Goal: Task Accomplishment & Management: Manage account settings

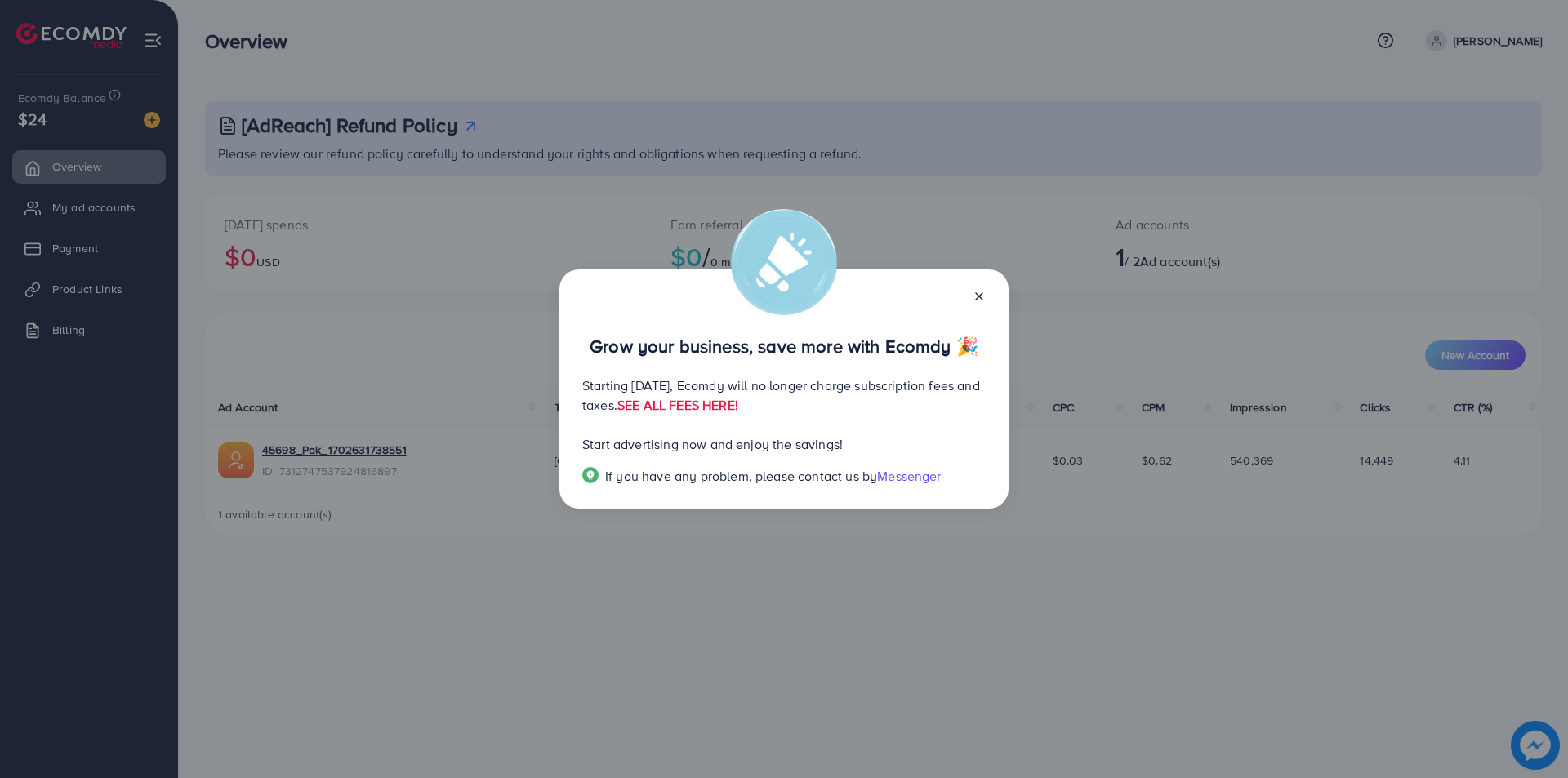
click at [973, 291] on icon at bounding box center [979, 296] width 13 height 13
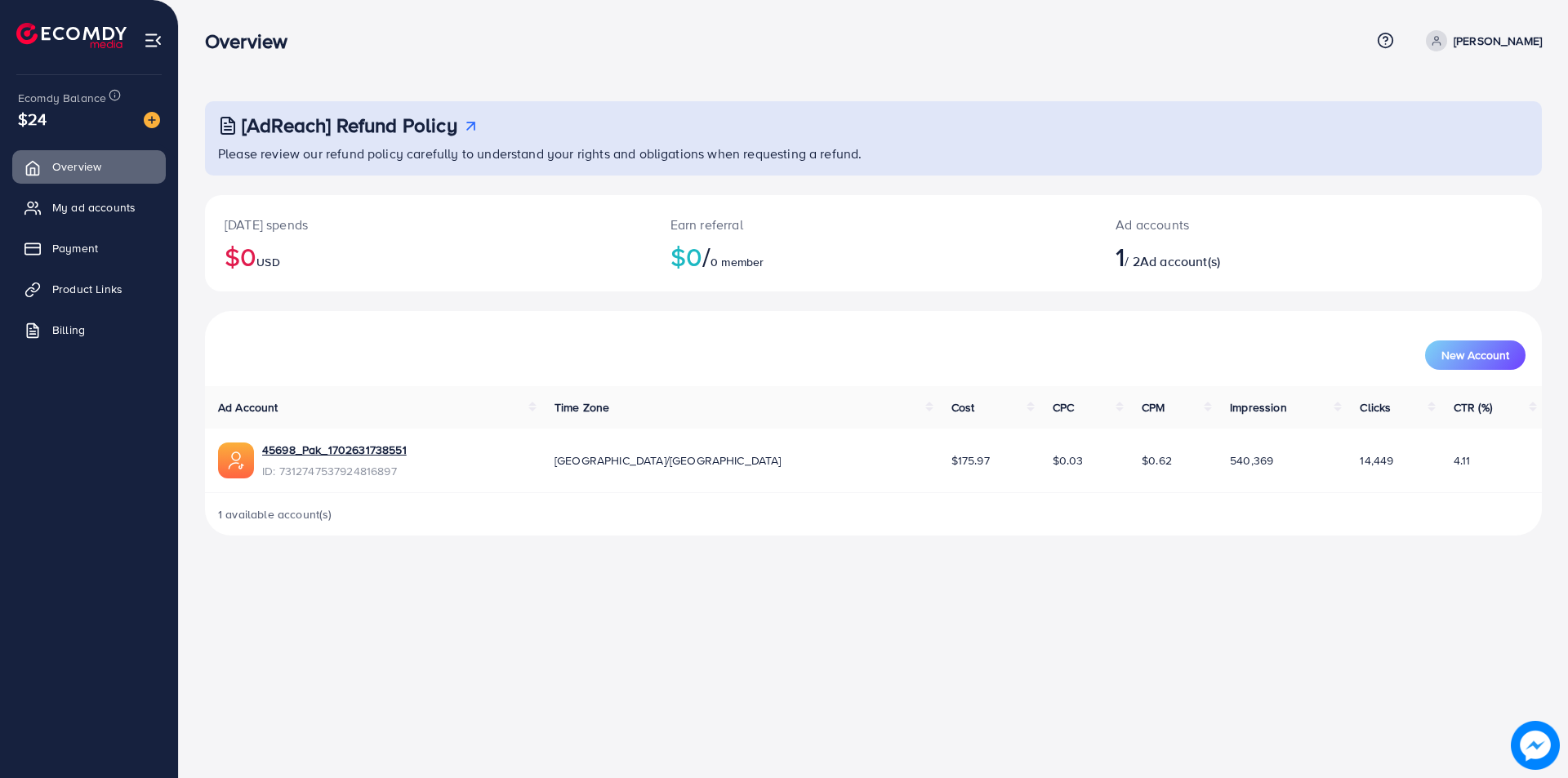
click at [1154, 262] on span "Ad account(s)" at bounding box center [1180, 260] width 80 height 18
click at [1156, 252] on span "Ad account(s)" at bounding box center [1180, 260] width 80 height 18
click at [154, 119] on img at bounding box center [152, 120] width 17 height 17
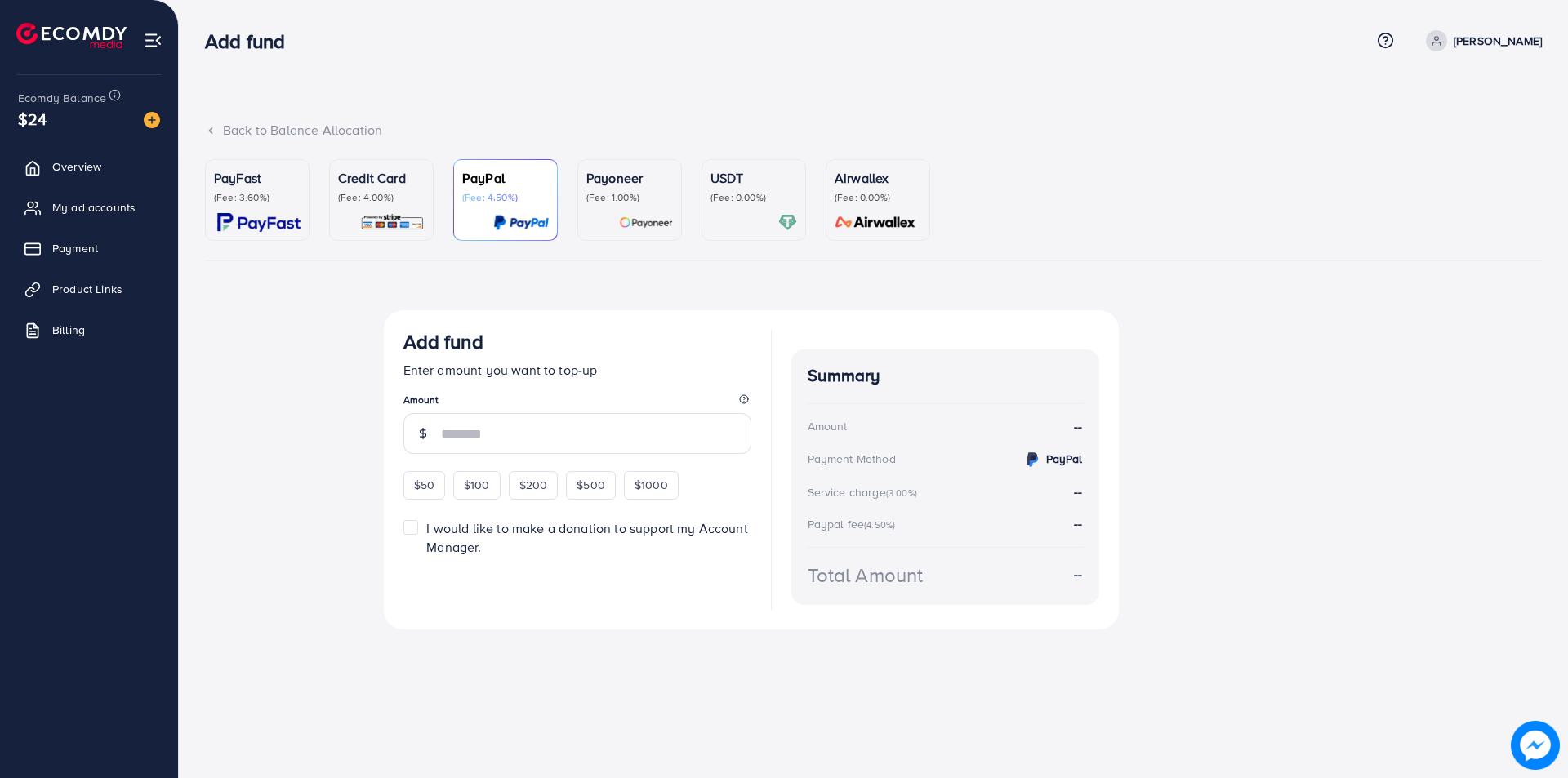
click at [352, 215] on div at bounding box center [381, 222] width 86 height 19
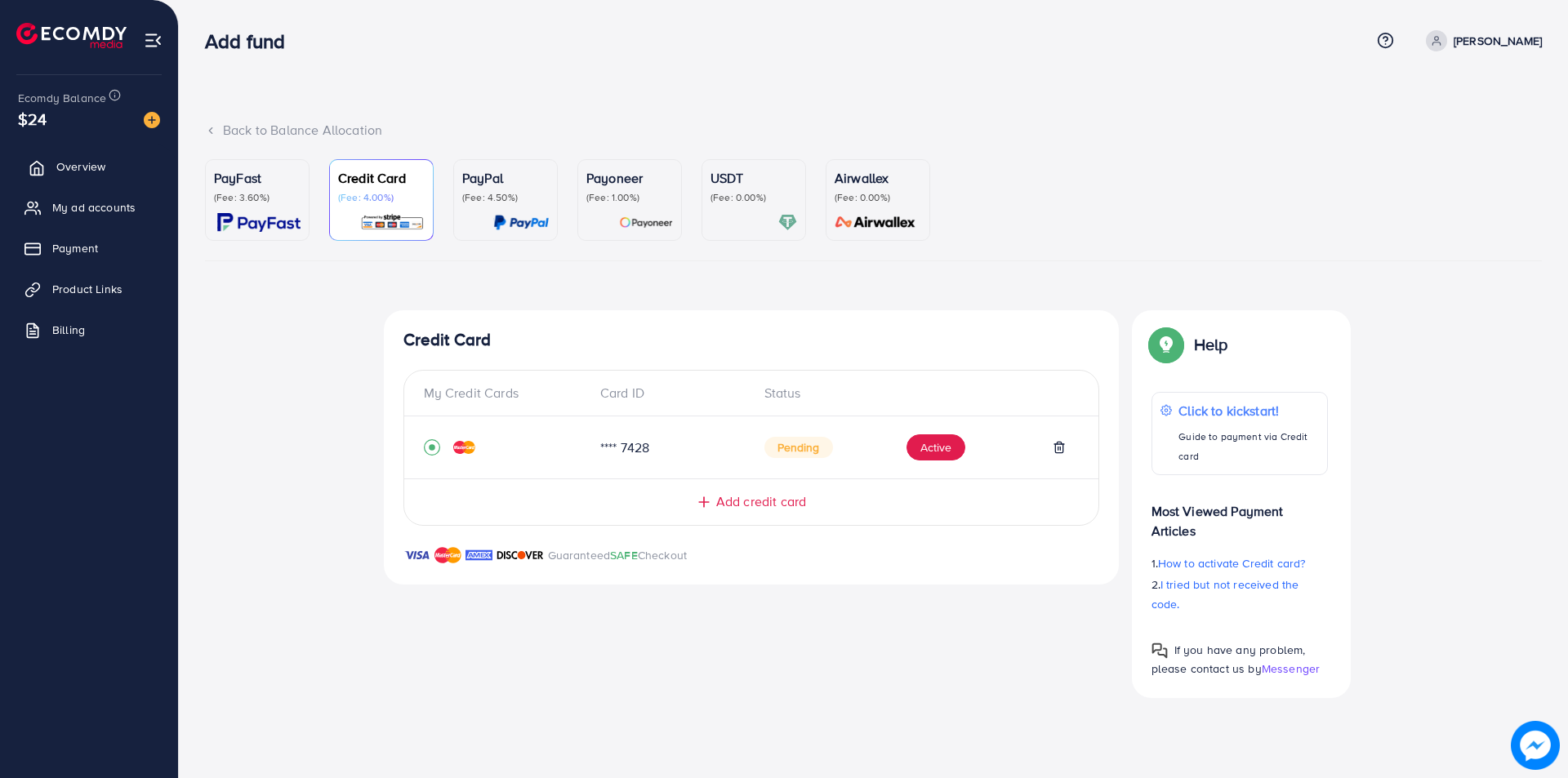
click at [89, 172] on span "Overview" at bounding box center [81, 167] width 49 height 17
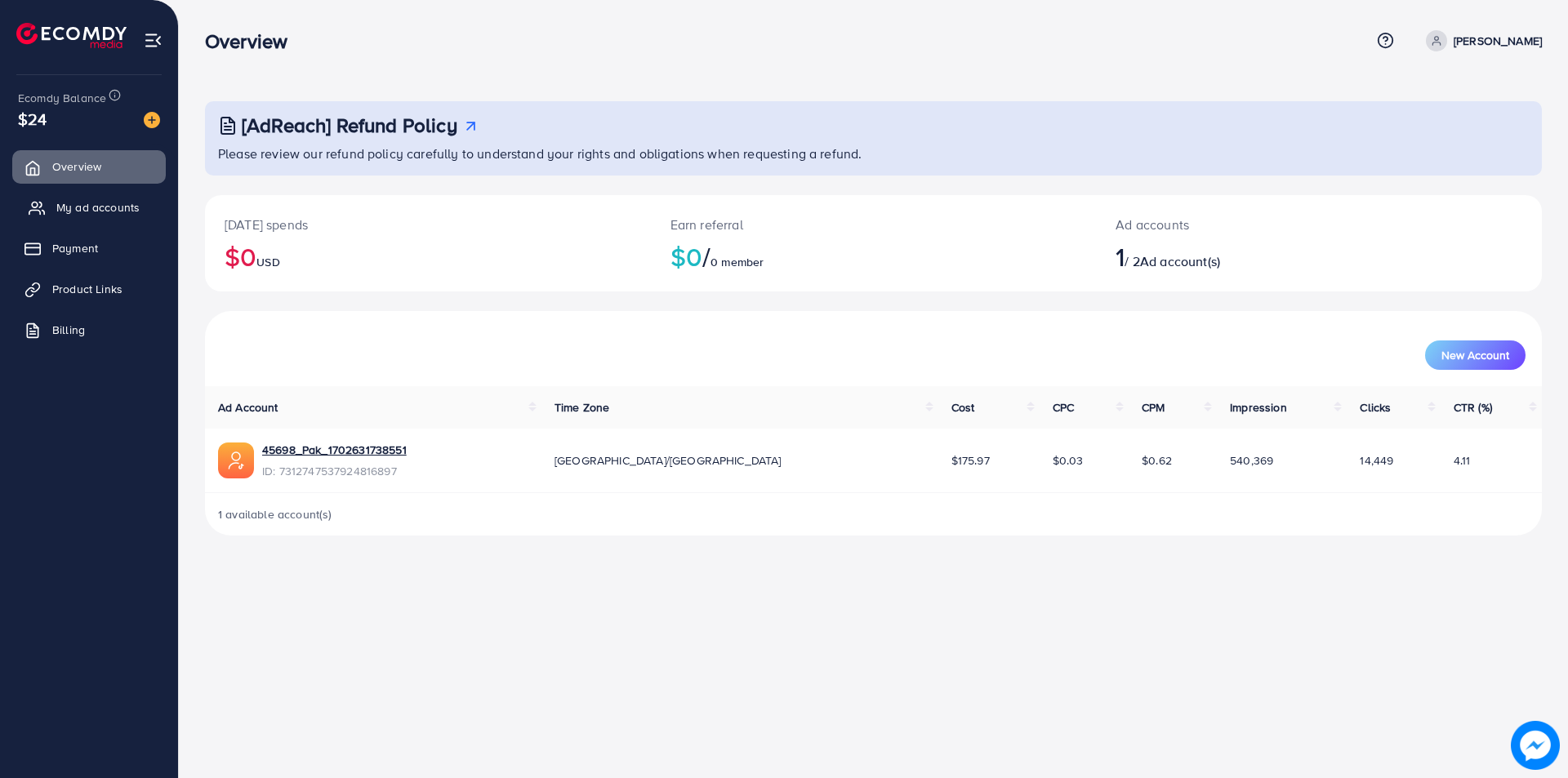
click at [96, 207] on span "My ad accounts" at bounding box center [98, 207] width 83 height 17
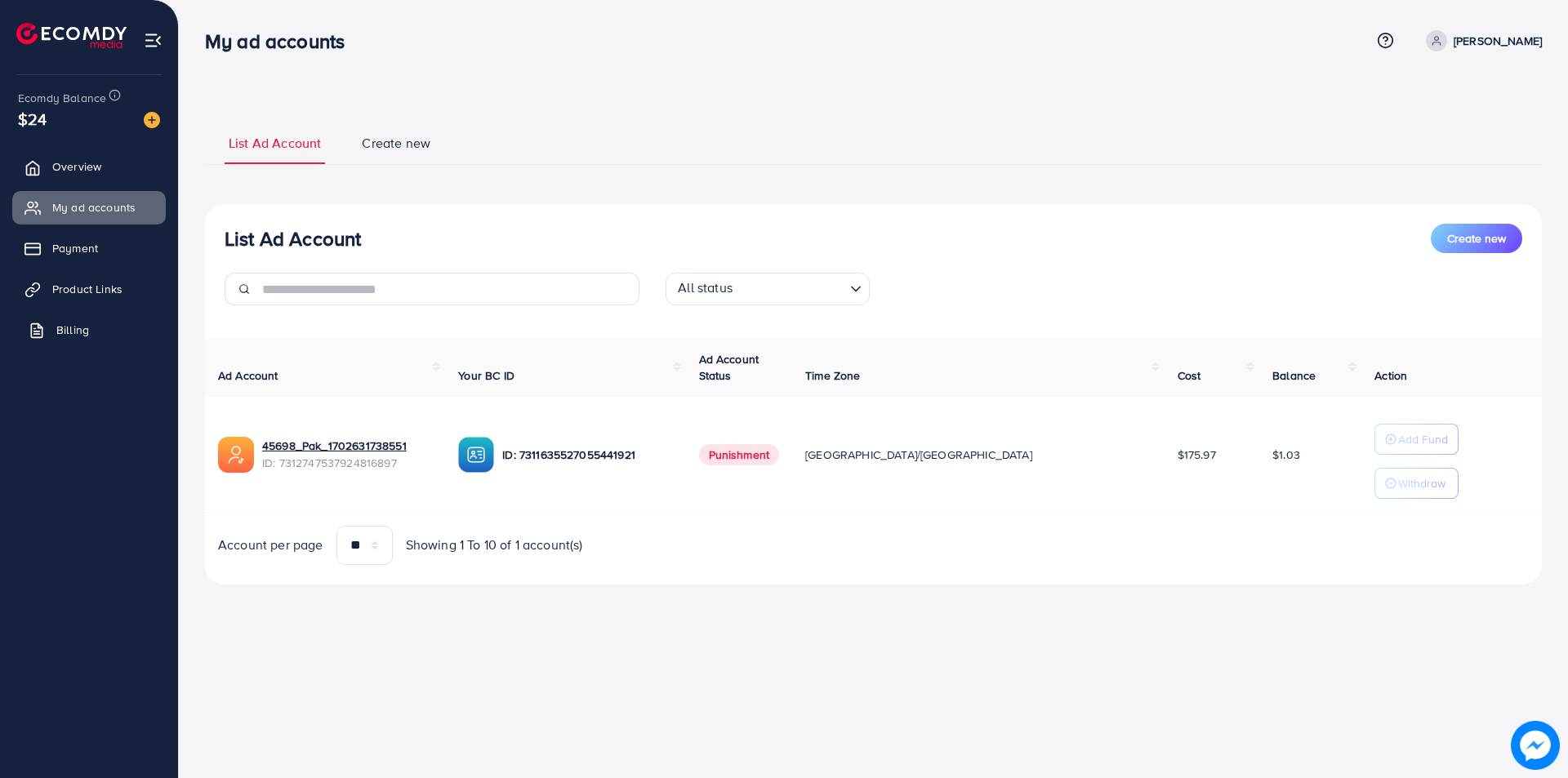
click at [107, 320] on link "Billing" at bounding box center [89, 329] width 154 height 32
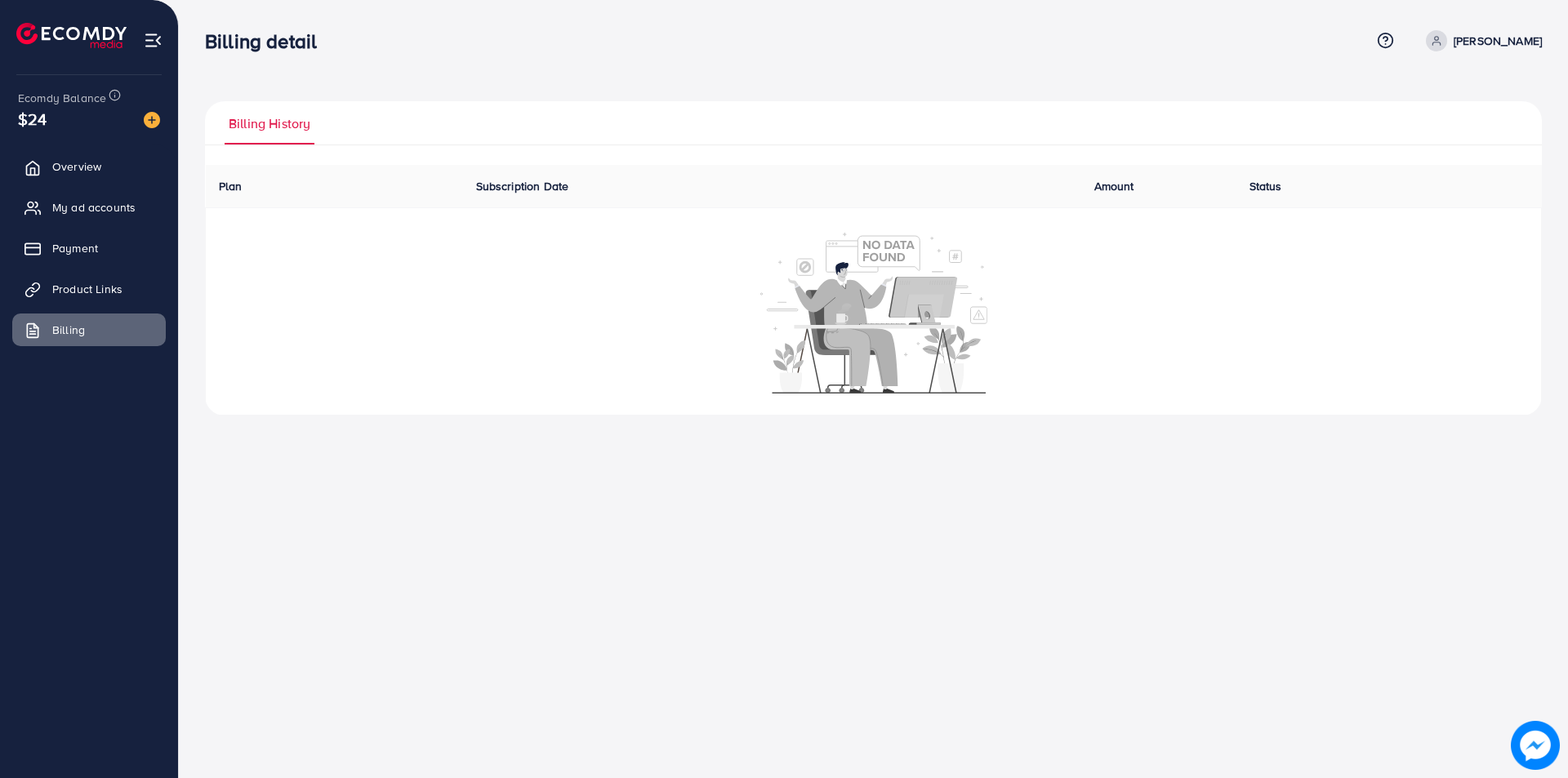
click at [117, 115] on div "$24" at bounding box center [88, 119] width 142 height 24
click at [96, 157] on link "Overview" at bounding box center [89, 166] width 154 height 32
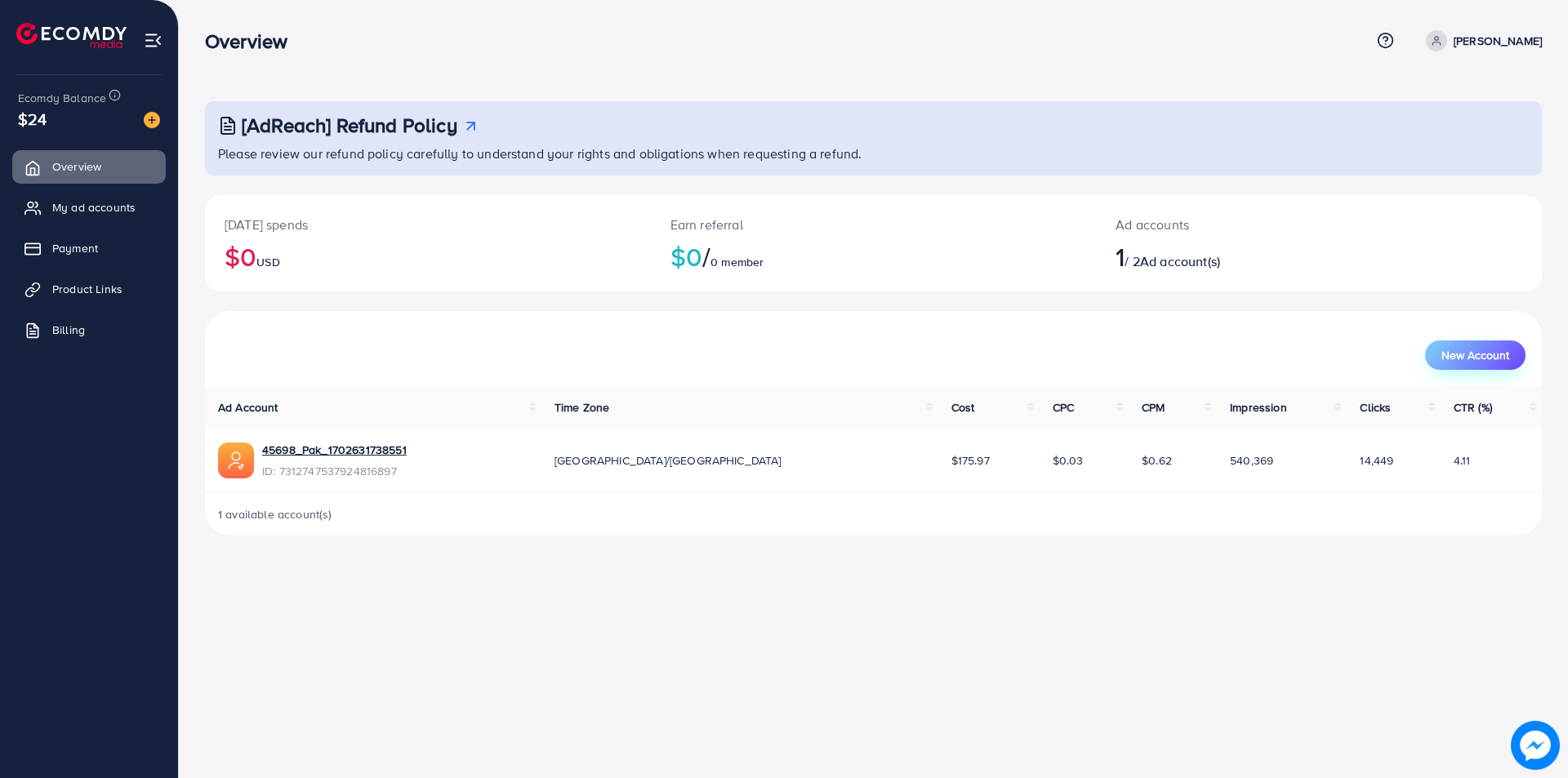
click at [1480, 349] on span "New Account" at bounding box center [1474, 355] width 68 height 11
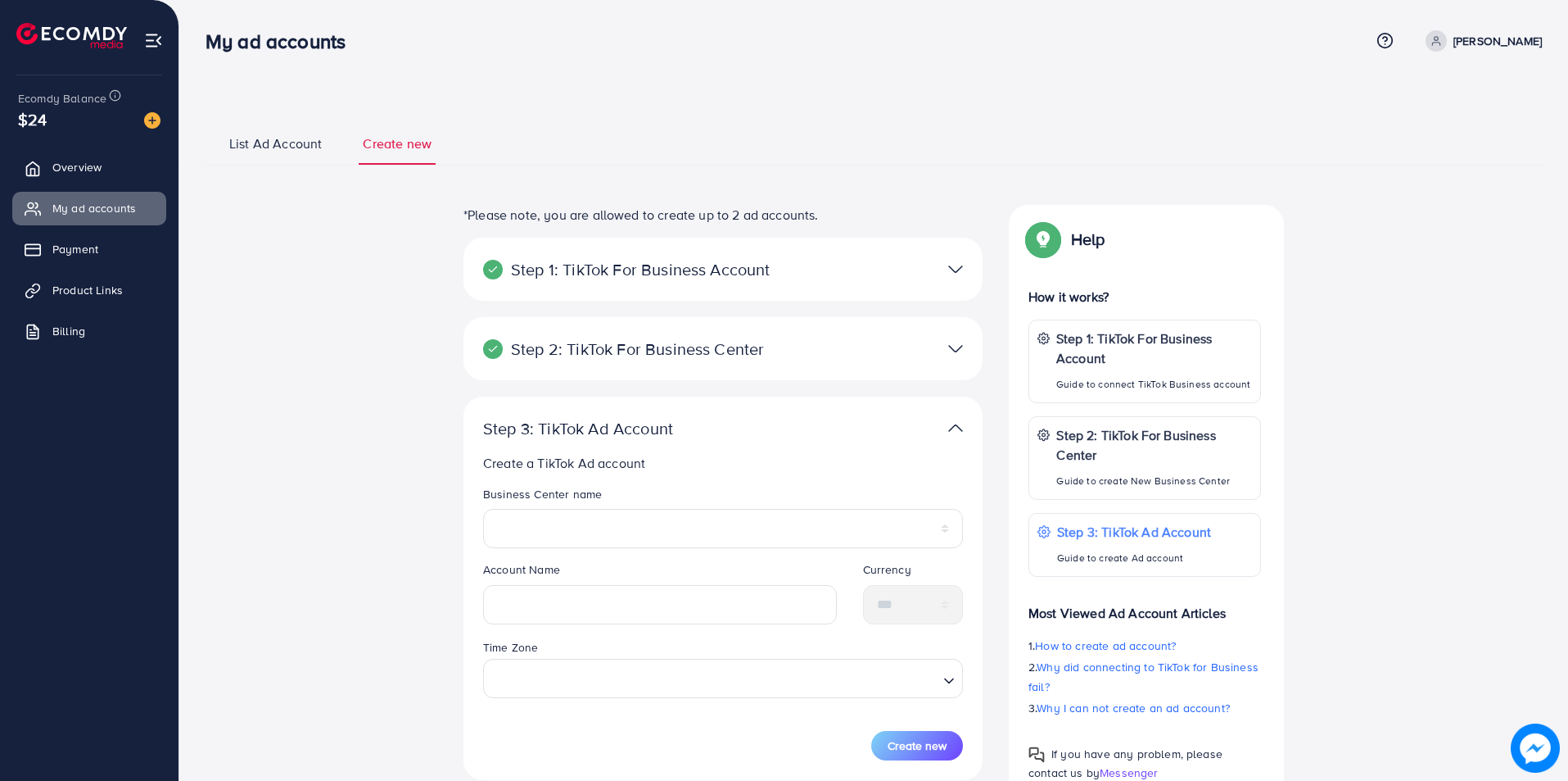
select select
click at [67, 246] on span "Payment" at bounding box center [79, 249] width 46 height 17
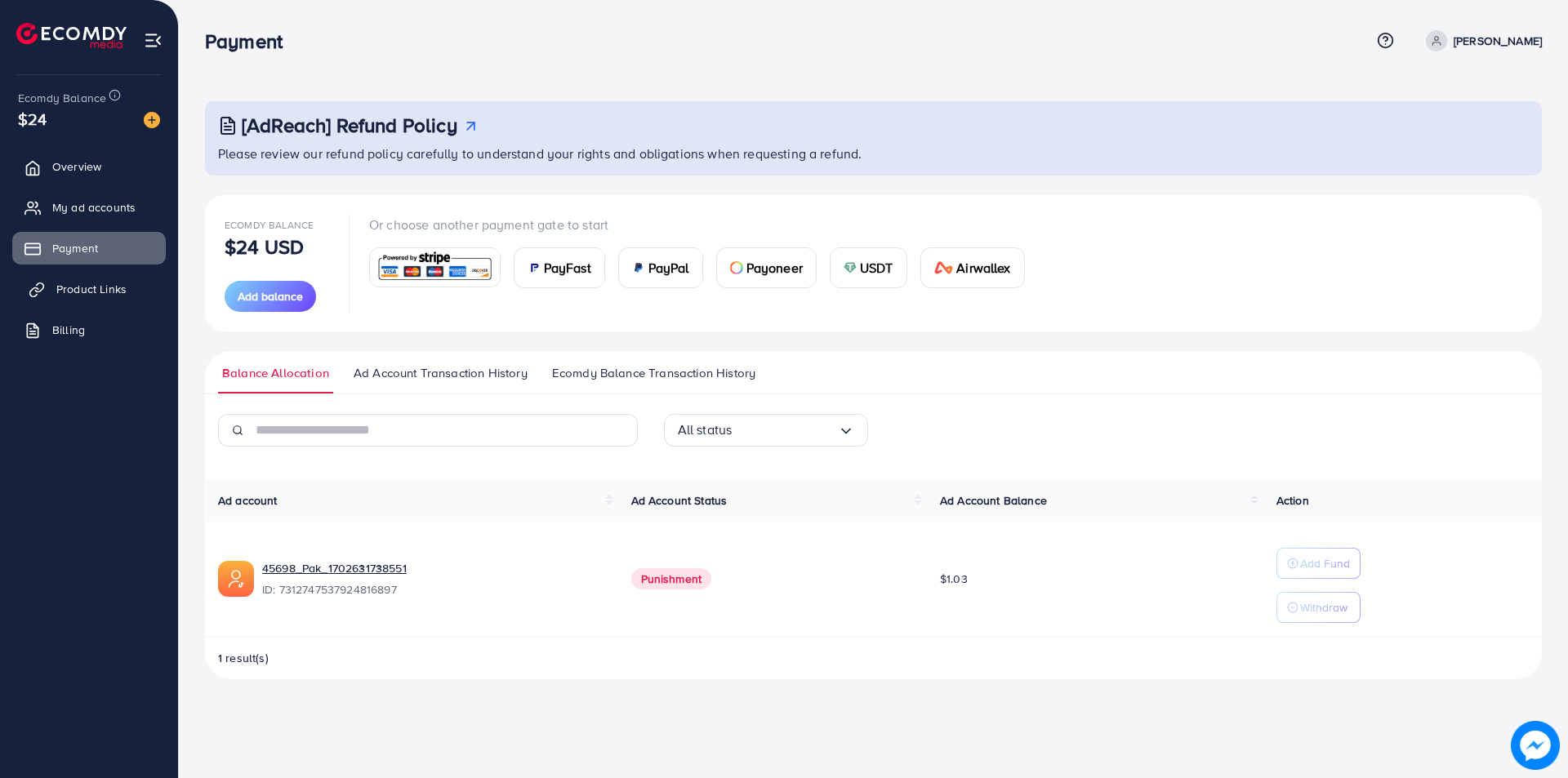
click at [106, 282] on span "Product Links" at bounding box center [92, 289] width 70 height 17
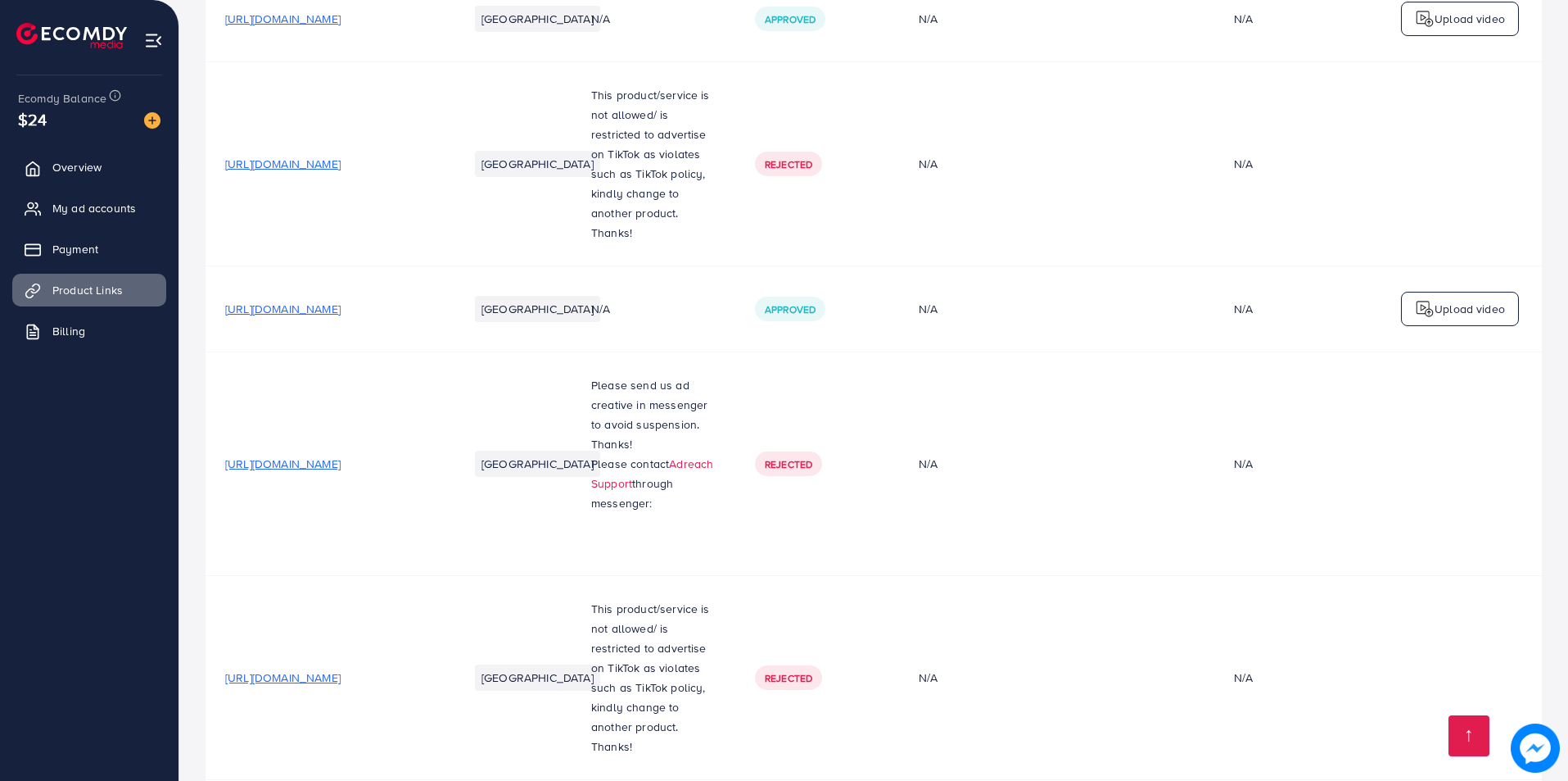
scroll to position [686, 0]
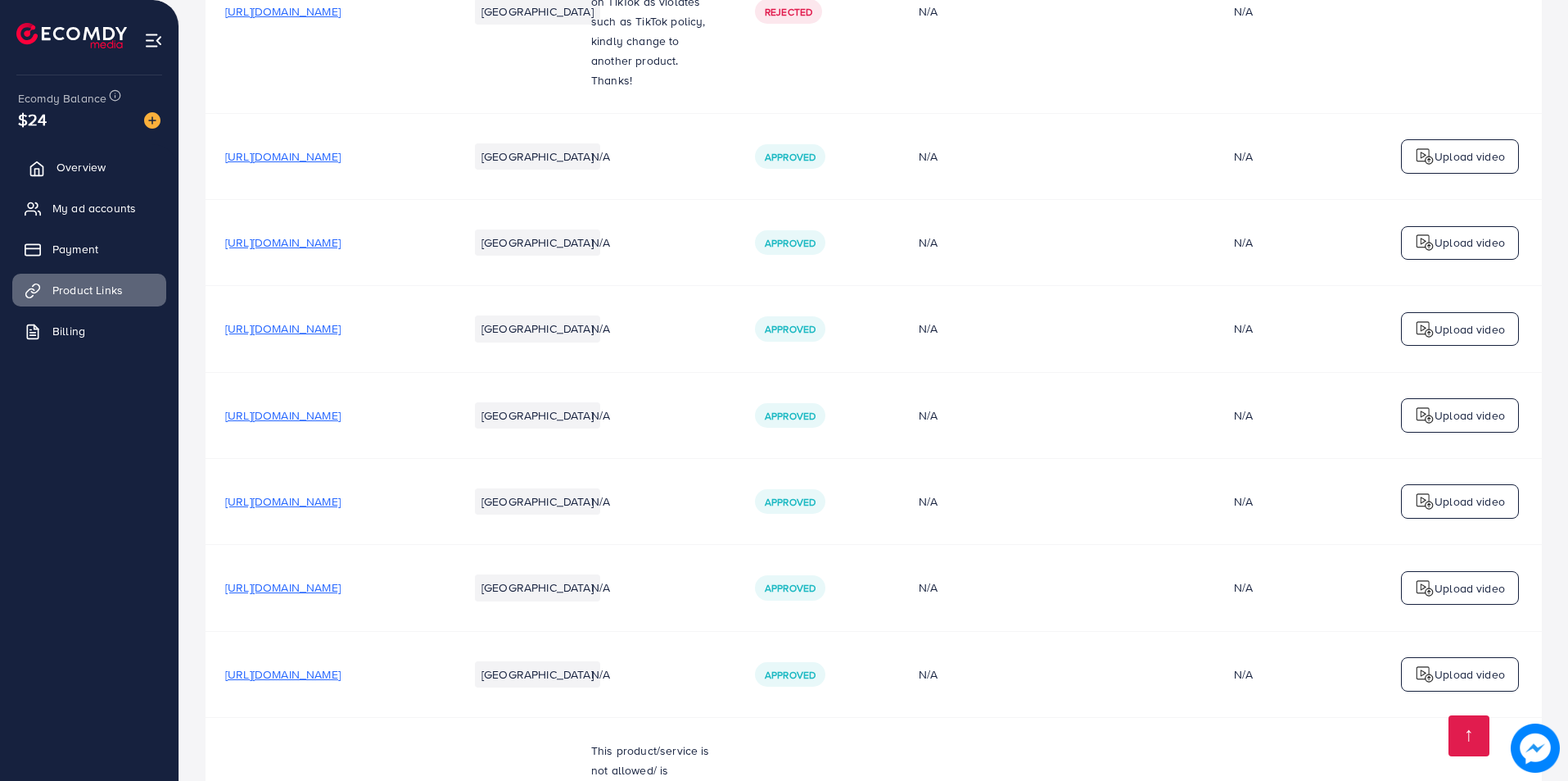
click at [99, 162] on span "Overview" at bounding box center [81, 167] width 49 height 17
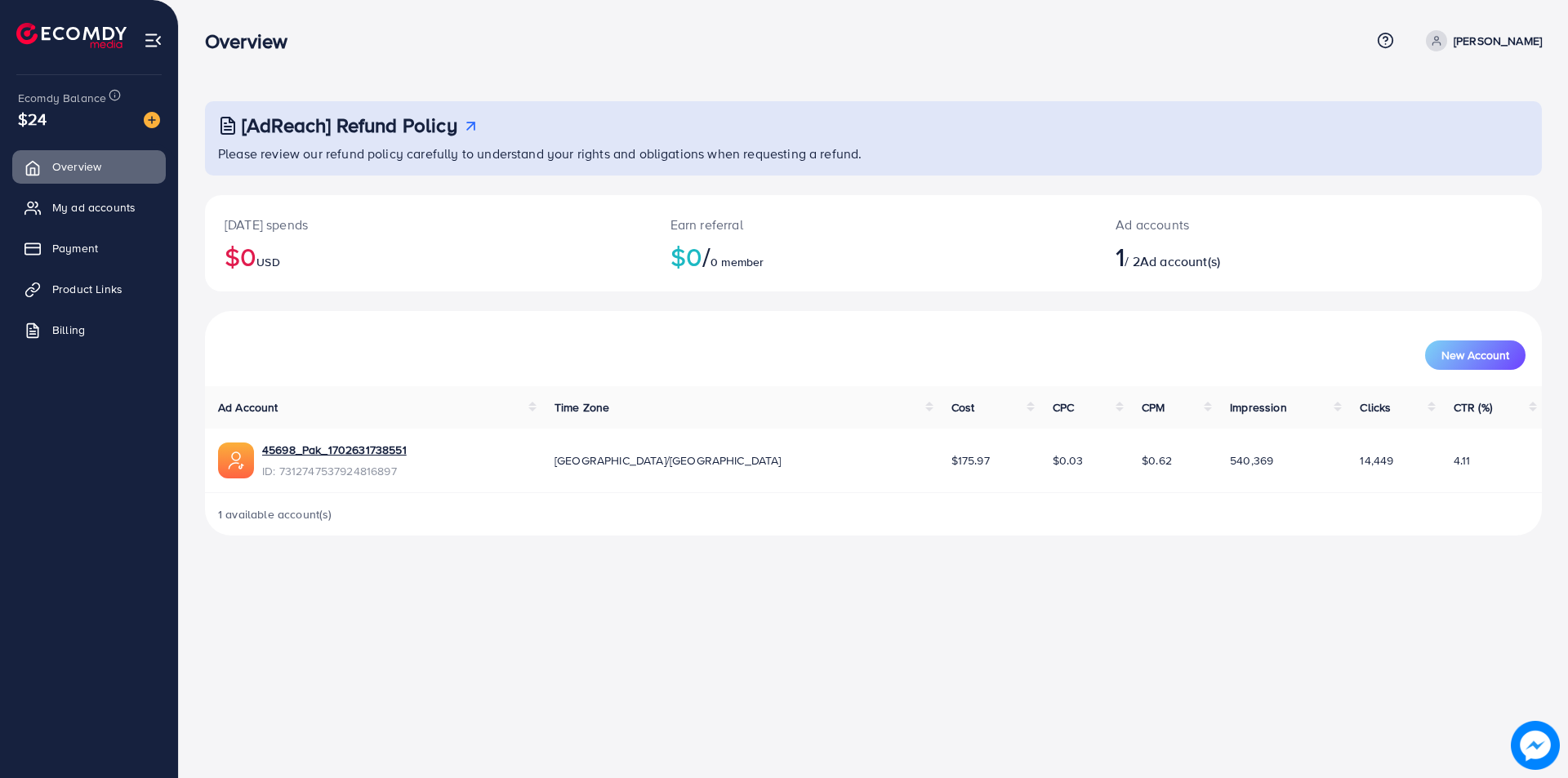
click at [1500, 51] on link "[PERSON_NAME]" at bounding box center [1480, 41] width 122 height 21
click at [1448, 87] on span "Profile" at bounding box center [1440, 96] width 38 height 19
select select "********"
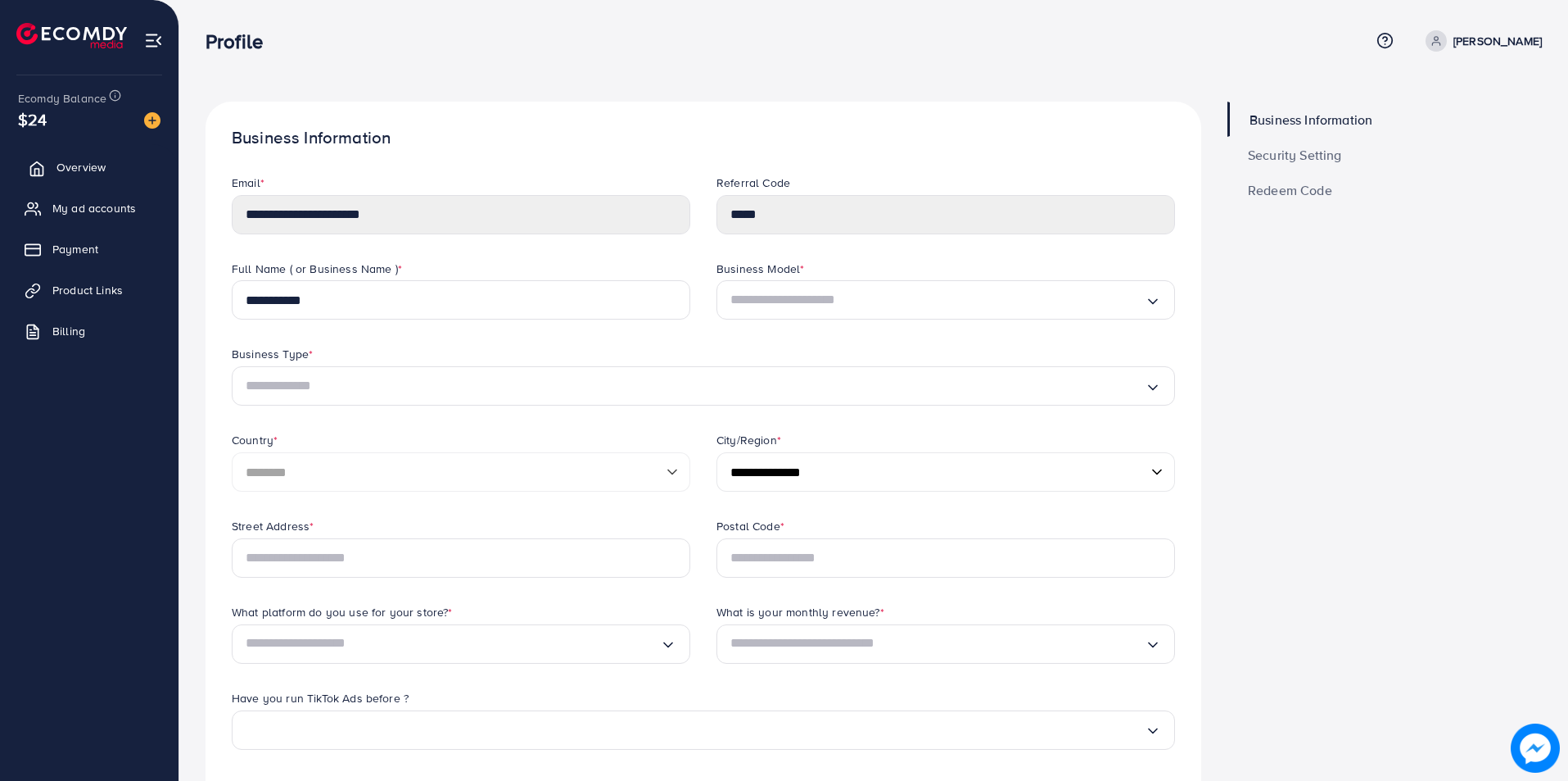
click at [83, 165] on span "Overview" at bounding box center [81, 167] width 49 height 17
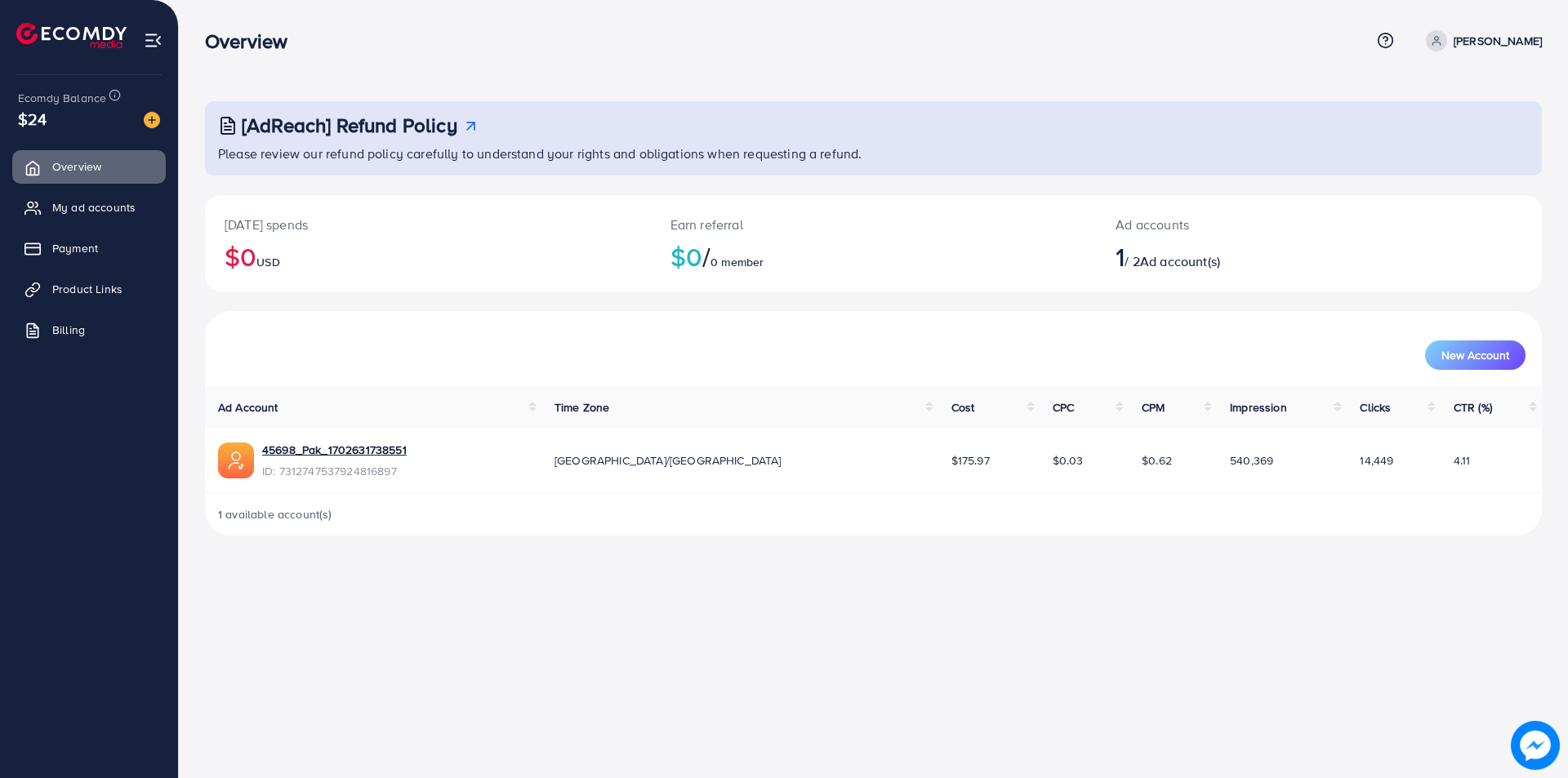
click at [460, 126] on div "[AdReach] Refund Policy" at bounding box center [875, 125] width 1314 height 24
click at [1491, 42] on p "[PERSON_NAME]" at bounding box center [1497, 40] width 88 height 19
